Goal: Navigation & Orientation: Find specific page/section

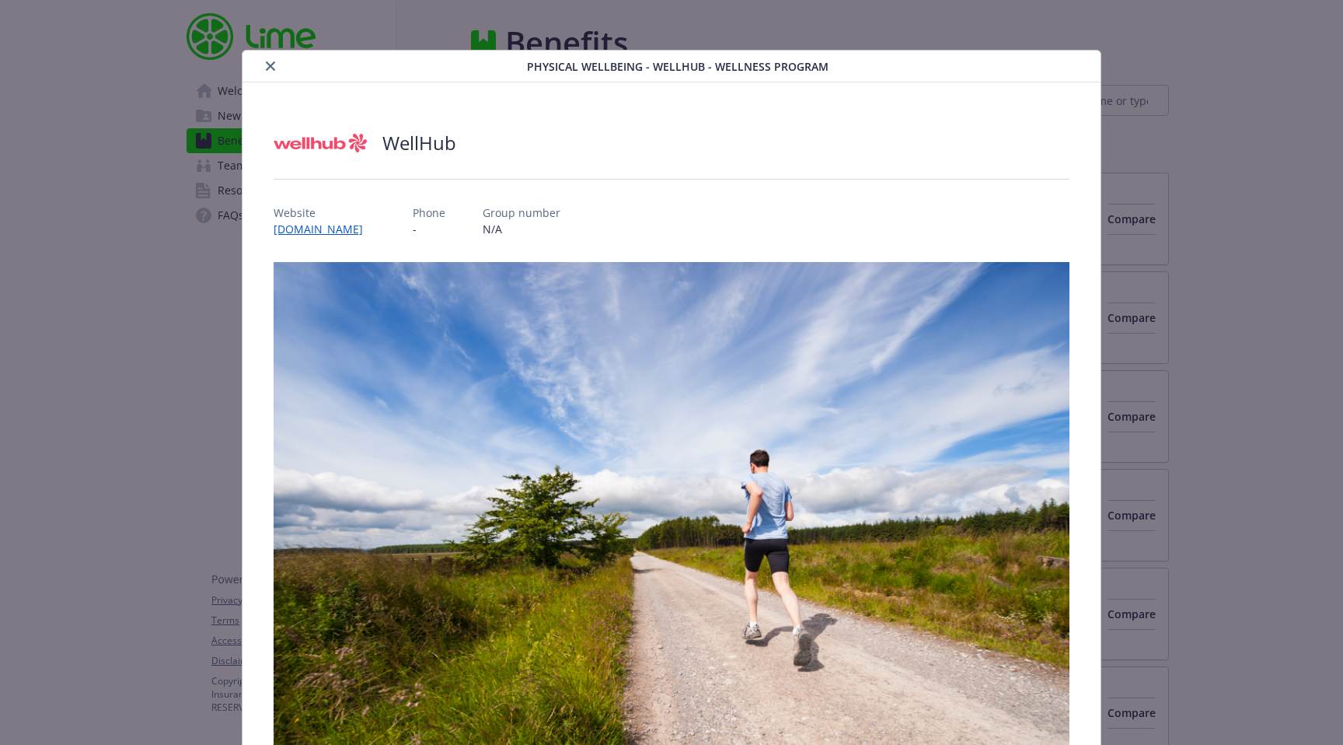
scroll to position [4637, 0]
